Goal: Find specific fact: Locate a discrete piece of known information

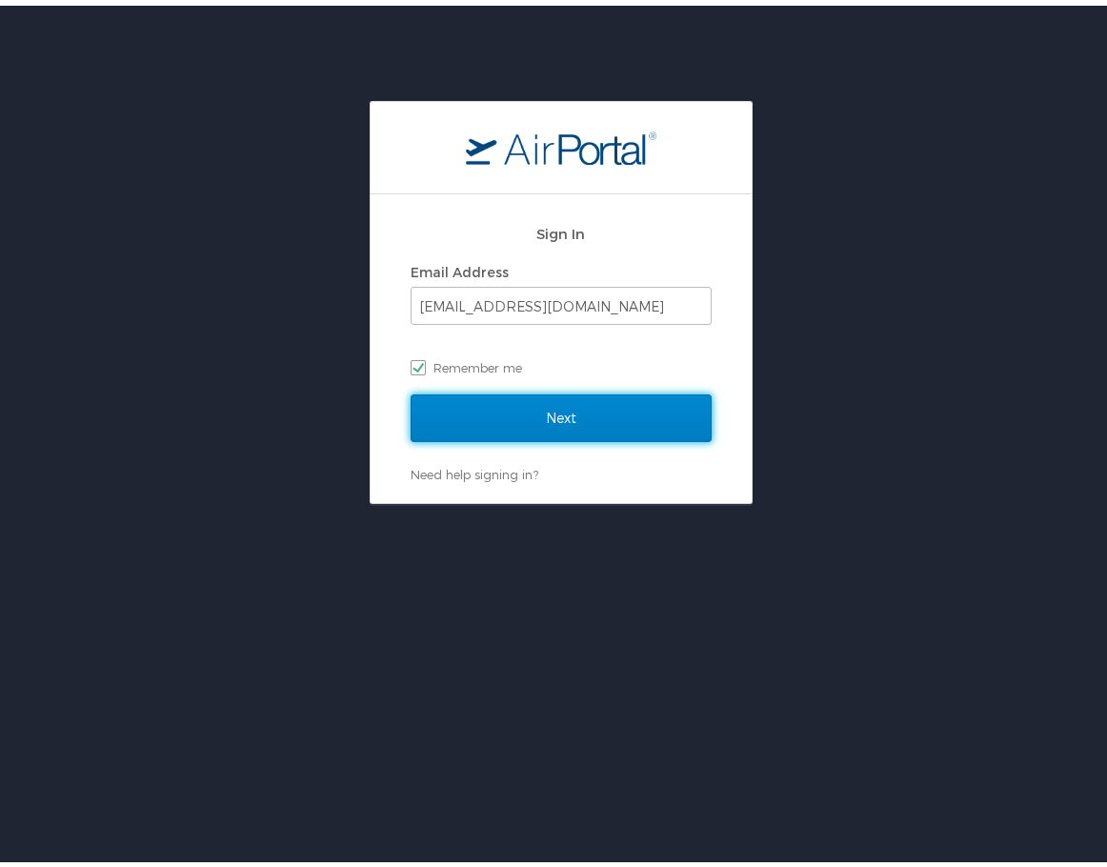
click at [550, 423] on input "Next" at bounding box center [560, 413] width 301 height 48
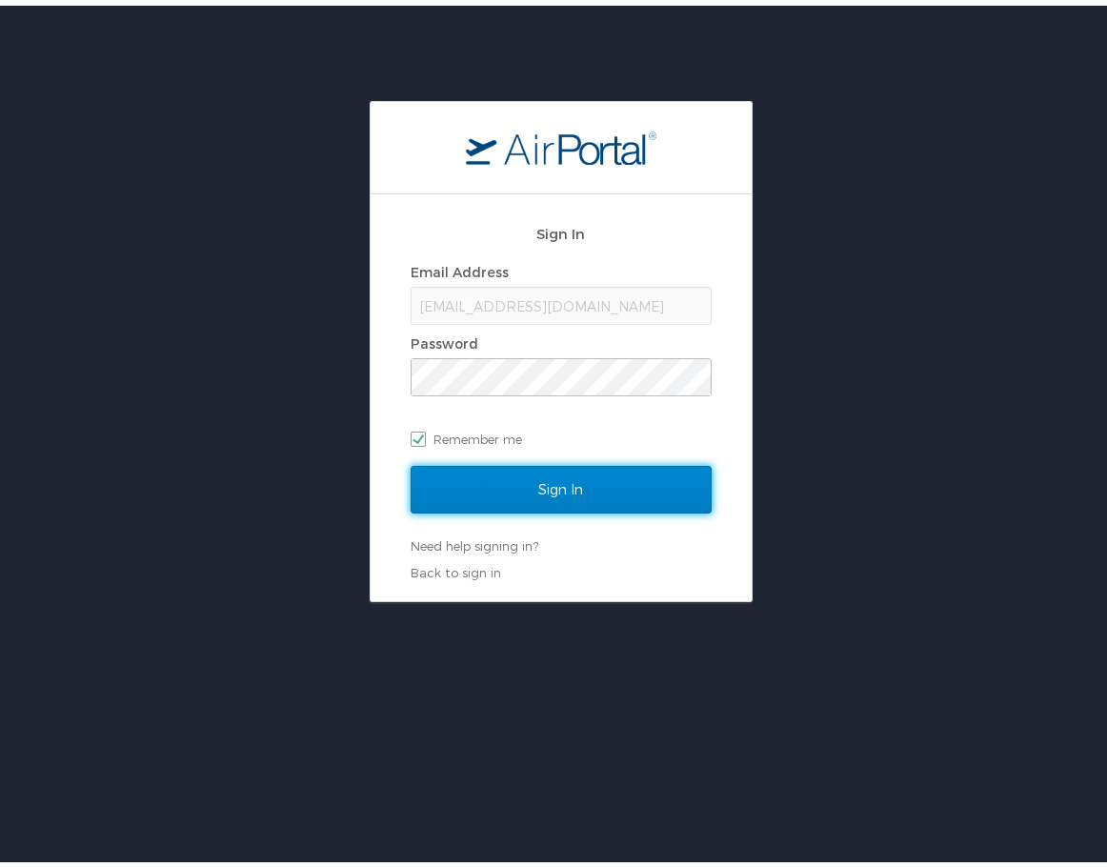
click at [550, 485] on input "Sign In" at bounding box center [560, 484] width 301 height 48
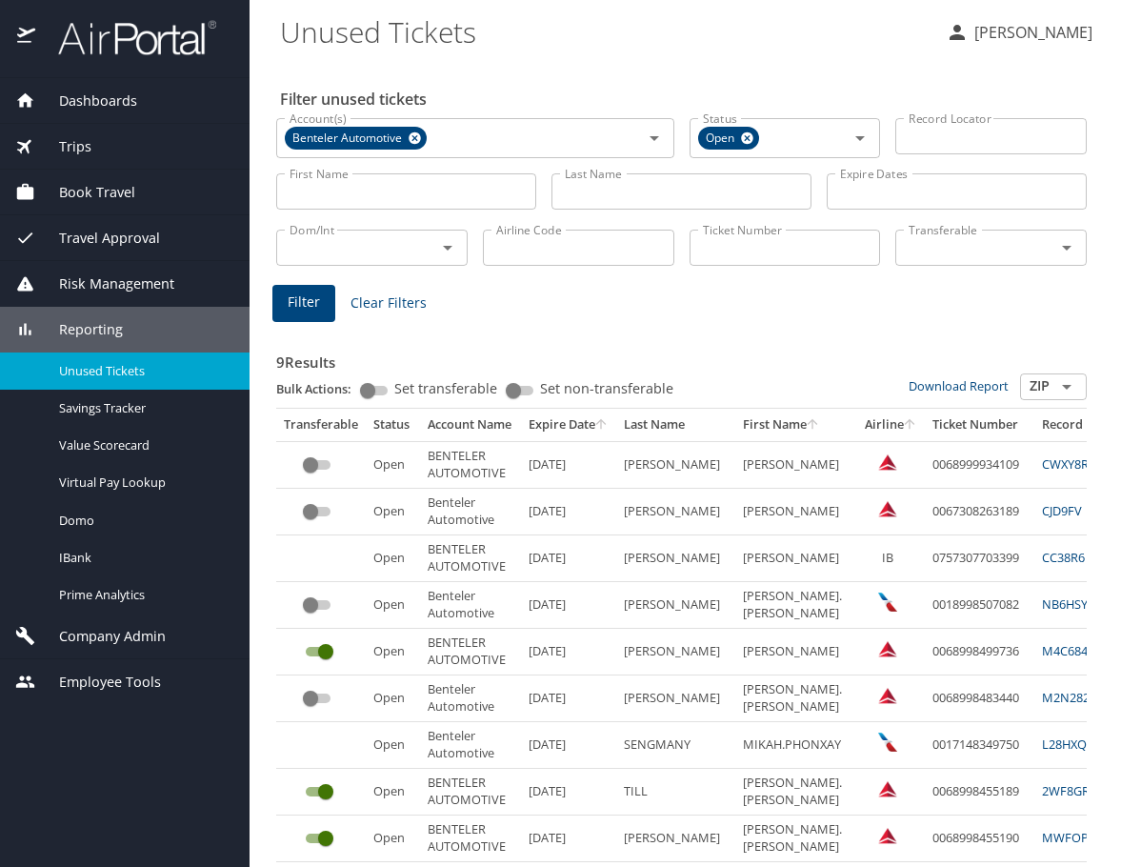
click at [591, 192] on input "Last Name" at bounding box center [681, 191] width 260 height 36
type input "beck"
click at [296, 318] on button "Filter" at bounding box center [303, 303] width 63 height 37
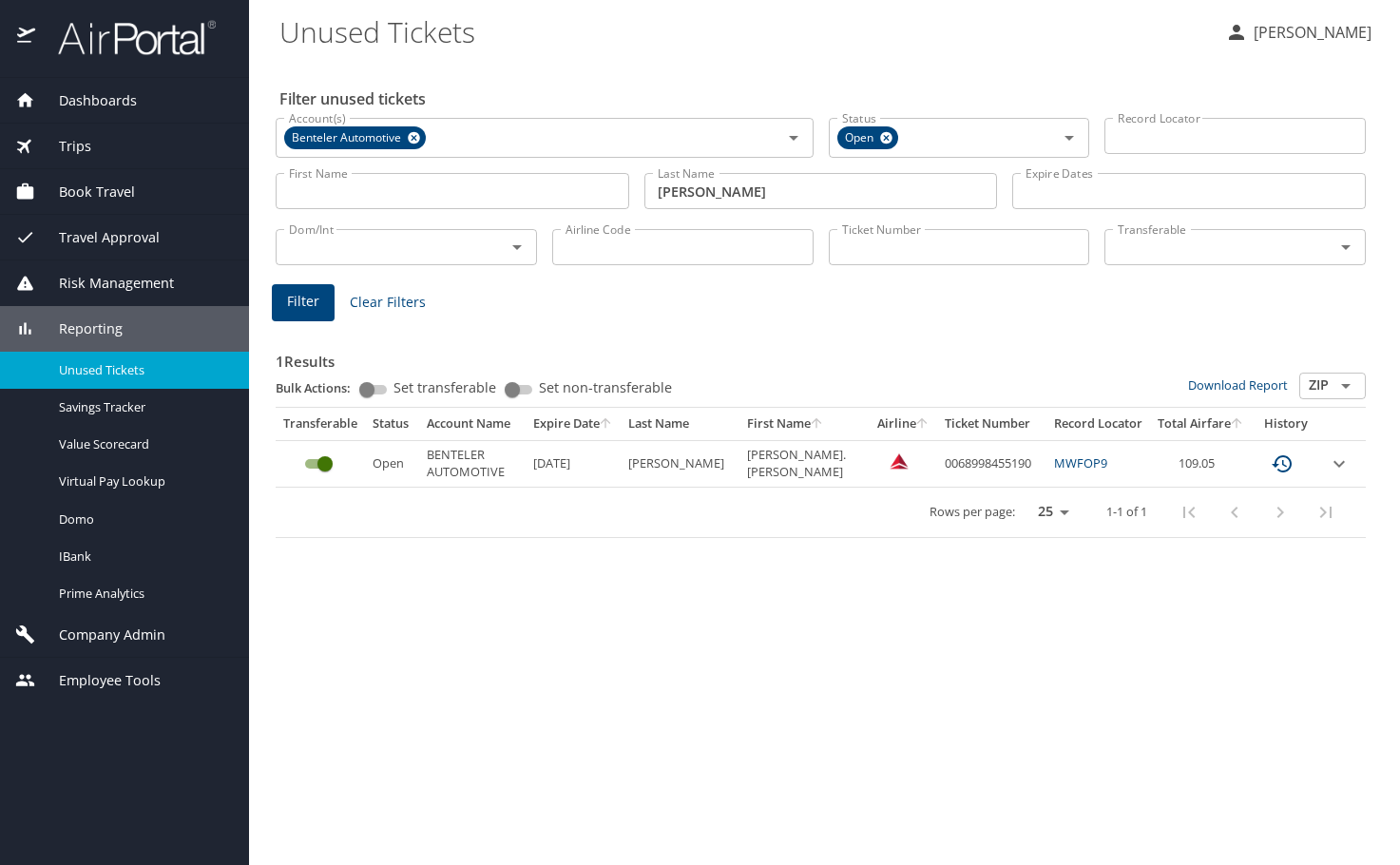
click at [1118, 461] on icon "expand row" at bounding box center [1338, 463] width 11 height 7
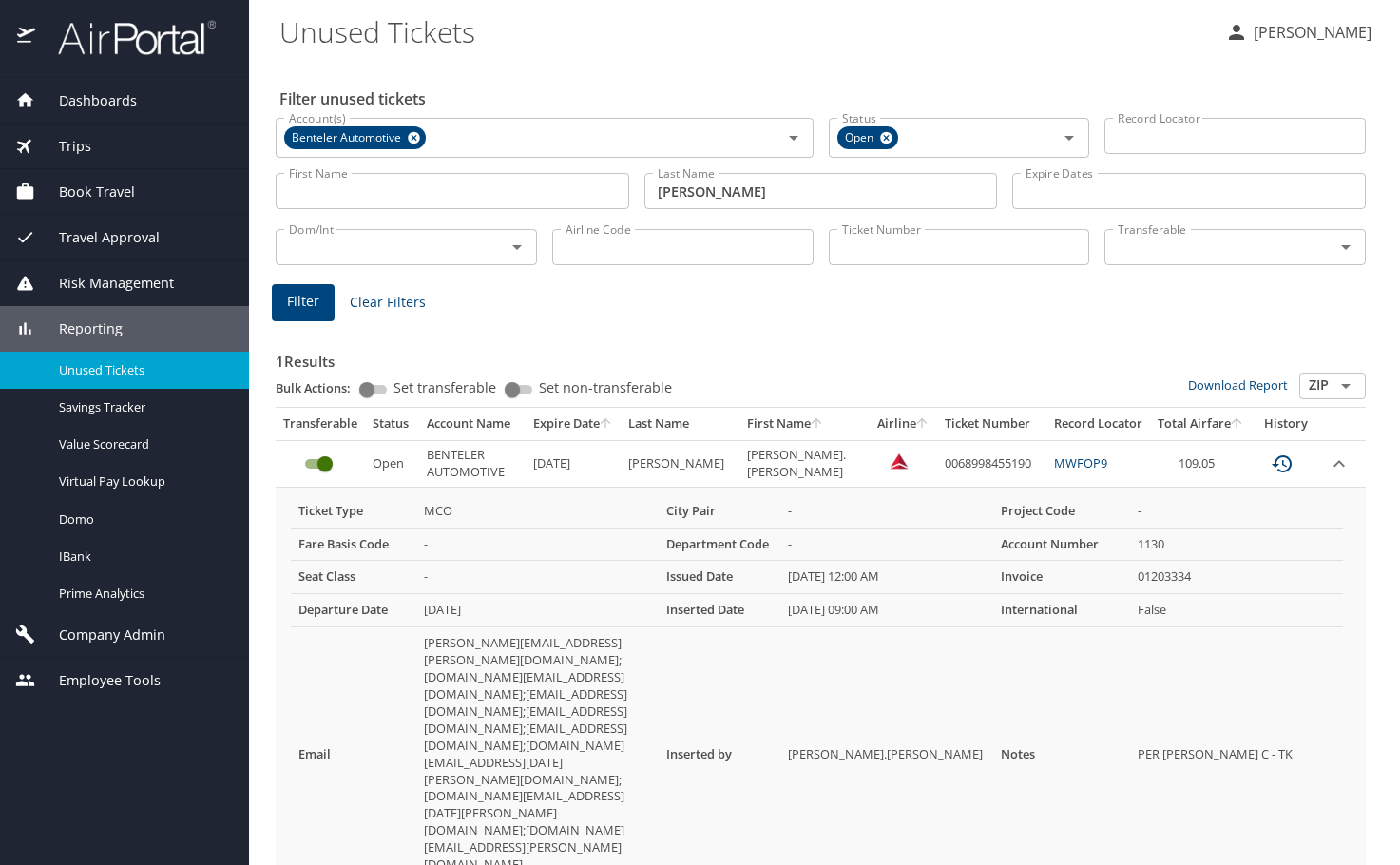
click at [1118, 461] on td "custom pagination table" at bounding box center [1343, 463] width 46 height 47
click at [946, 463] on td "0068998455190" at bounding box center [992, 463] width 110 height 47
copy td "0068998455190"
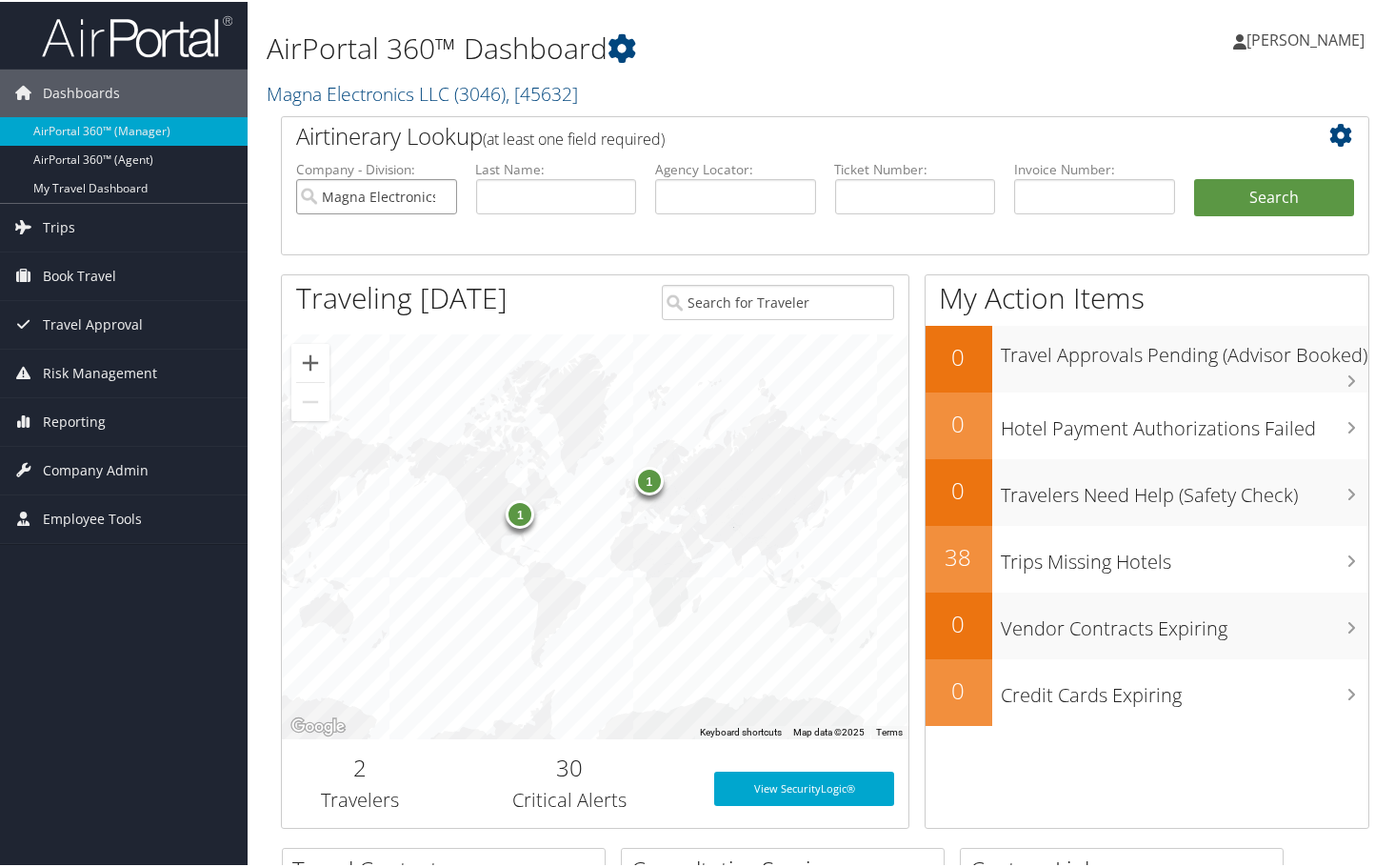
click at [441, 192] on input "Magna Electronics LLC" at bounding box center [376, 194] width 161 height 35
click at [856, 190] on input "text" at bounding box center [915, 194] width 161 height 35
paste input "0067309379226"
type input "0067309379226"
click at [1194, 177] on button "Search" at bounding box center [1274, 196] width 161 height 38
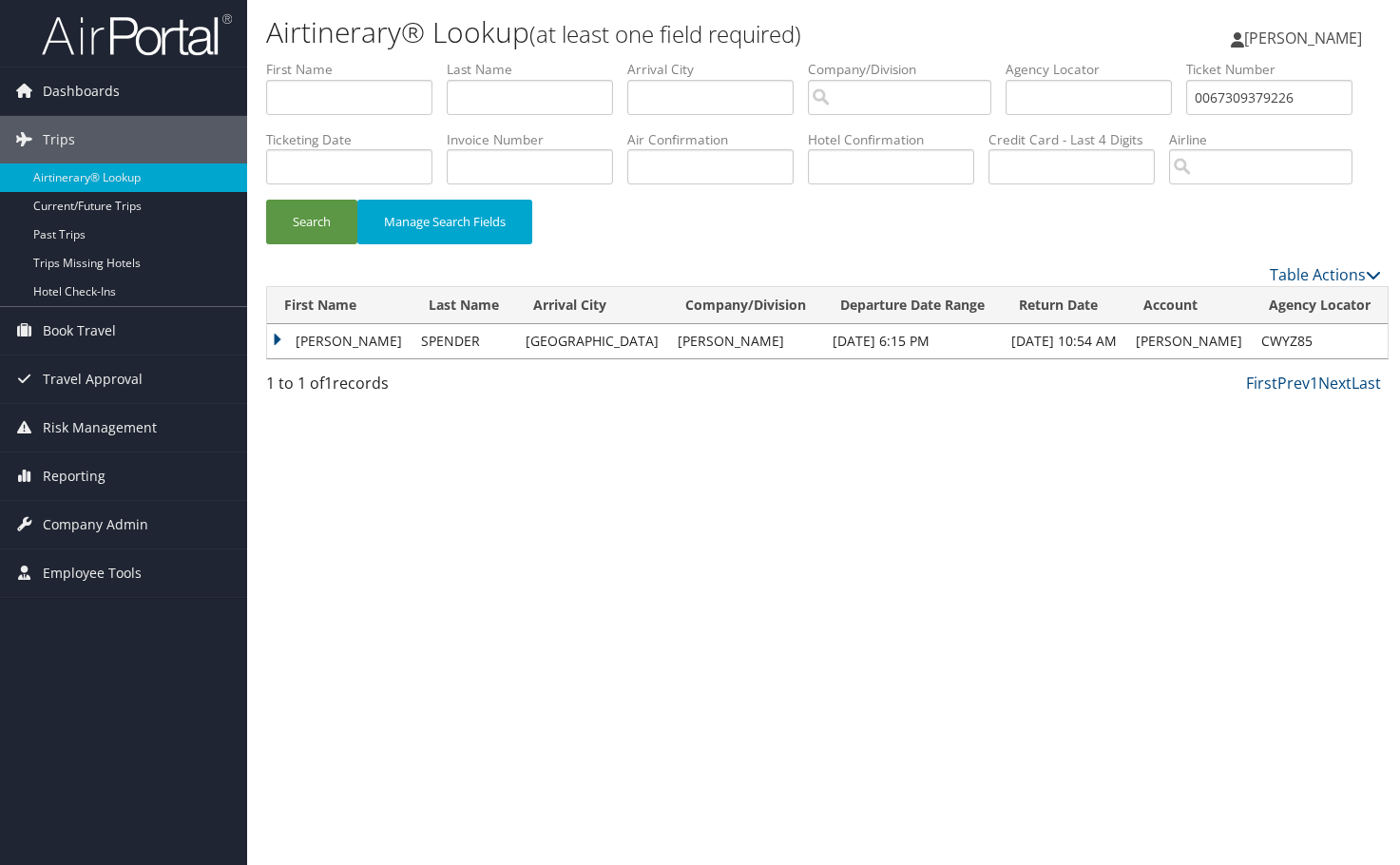
click at [270, 358] on td "PETER HENDERSON" at bounding box center [339, 341] width 145 height 34
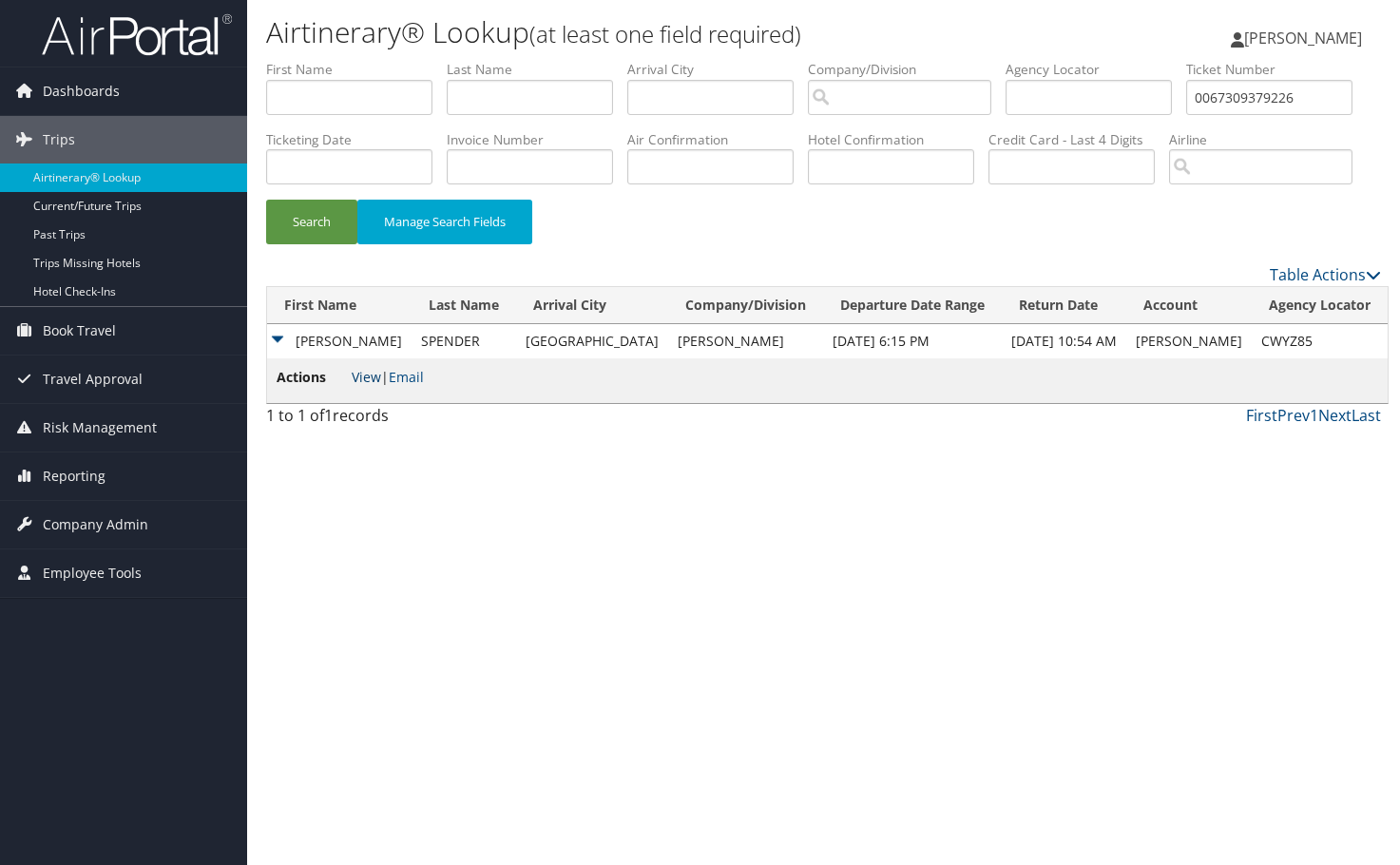
click at [374, 386] on link "View" at bounding box center [366, 377] width 30 height 18
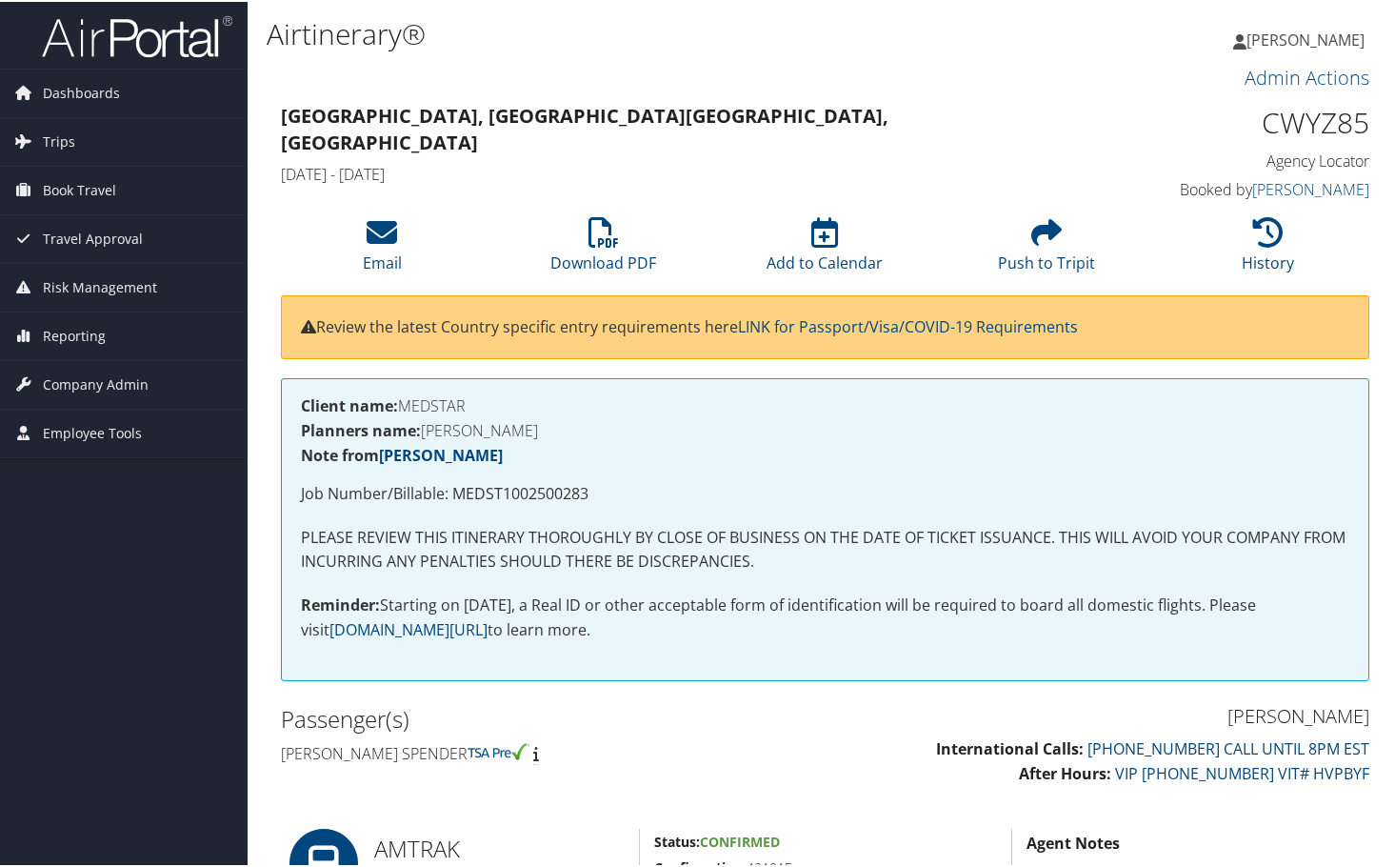
click at [478, 490] on p "Job Number/Billable: MEDST1002500283" at bounding box center [825, 492] width 1049 height 25
copy p "MEDST1002500283"
